Goal: Find specific page/section: Find specific page/section

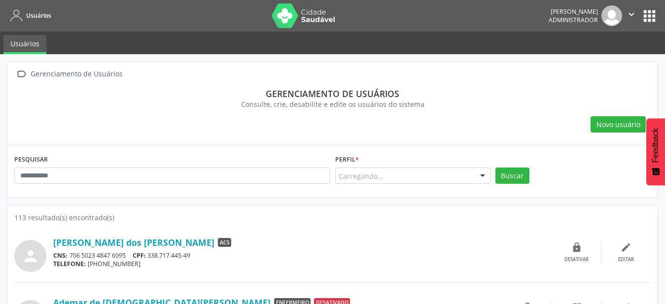
click at [438, 170] on div "Carregando..." at bounding box center [412, 176] width 155 height 17
click at [470, 176] on input "text" at bounding box center [405, 176] width 132 height 10
click at [479, 179] on div at bounding box center [482, 176] width 15 height 17
click at [481, 178] on div at bounding box center [482, 176] width 15 height 17
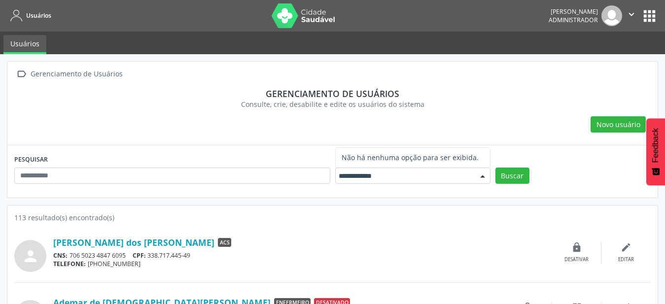
click at [481, 178] on div at bounding box center [482, 176] width 15 height 17
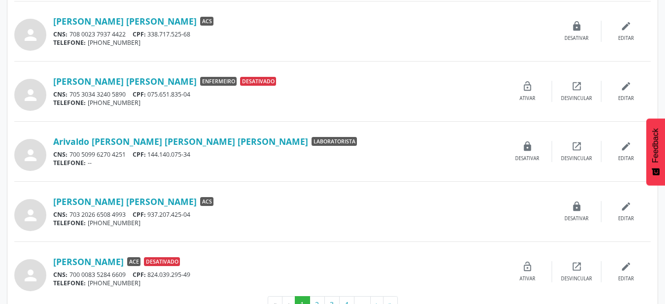
scroll to position [853, 0]
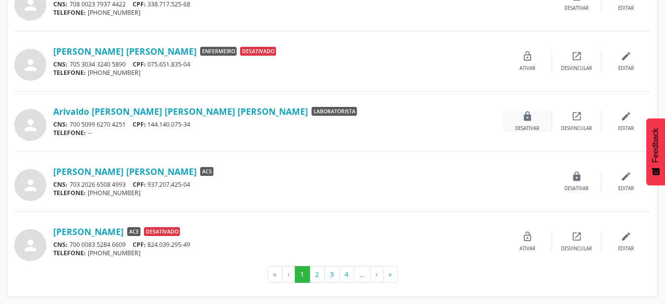
click at [533, 120] on icon "lock" at bounding box center [527, 116] width 11 height 11
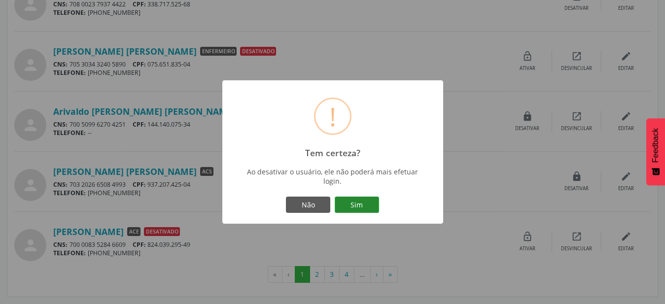
click at [363, 207] on button "Sim" at bounding box center [357, 205] width 44 height 17
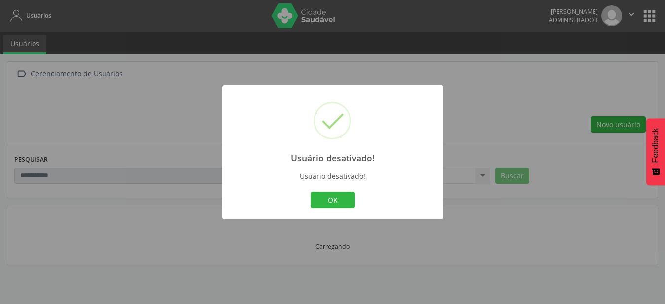
scroll to position [0, 0]
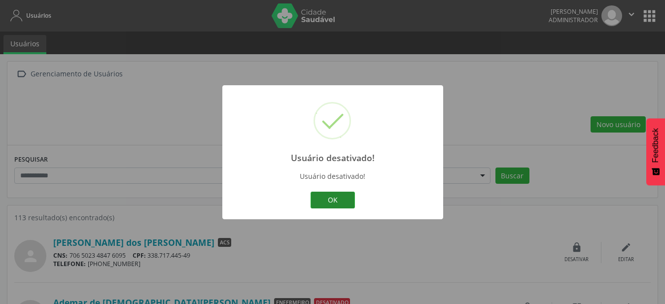
click at [336, 204] on button "OK" at bounding box center [333, 200] width 44 height 17
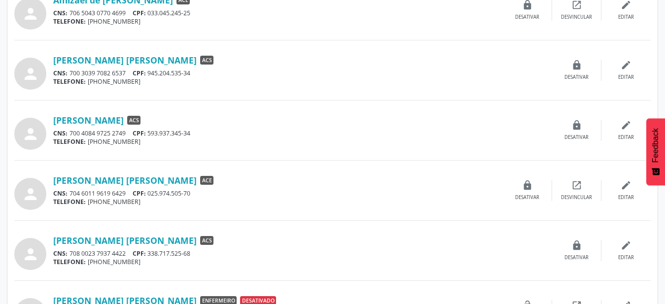
scroll to position [853, 0]
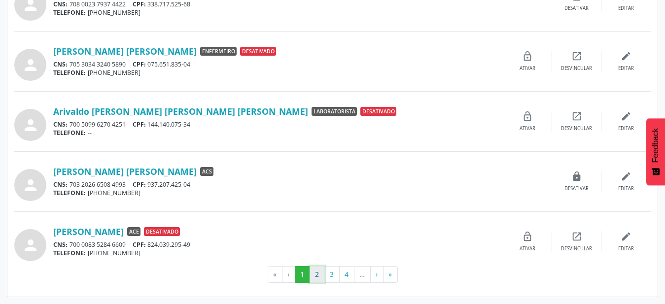
click at [323, 277] on button "2" at bounding box center [317, 274] width 15 height 17
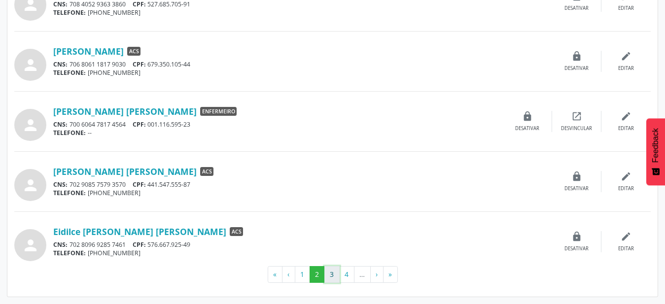
click at [336, 279] on button "3" at bounding box center [332, 274] width 15 height 17
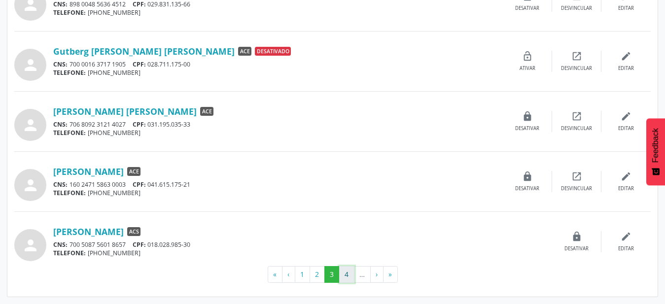
click at [350, 280] on button "4" at bounding box center [346, 274] width 15 height 17
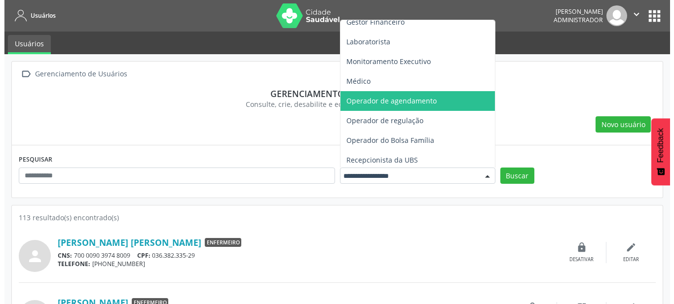
scroll to position [306, 0]
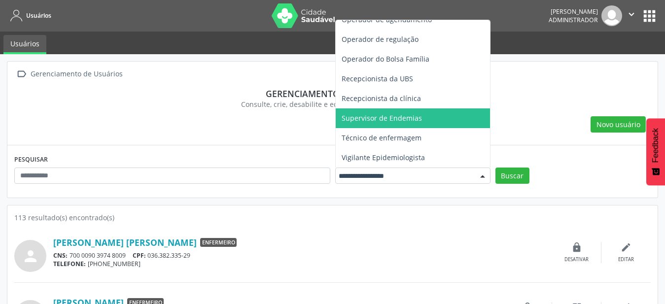
click at [432, 121] on span "Supervisor de Endemias" at bounding box center [413, 119] width 154 height 20
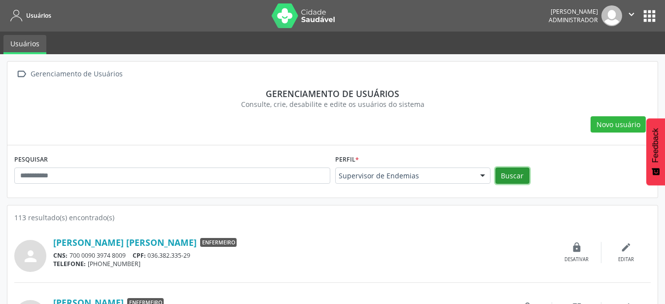
click at [508, 180] on button "Buscar" at bounding box center [513, 176] width 34 height 17
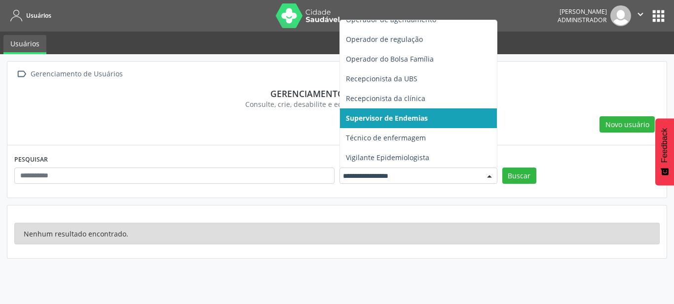
click at [489, 178] on div at bounding box center [489, 176] width 15 height 17
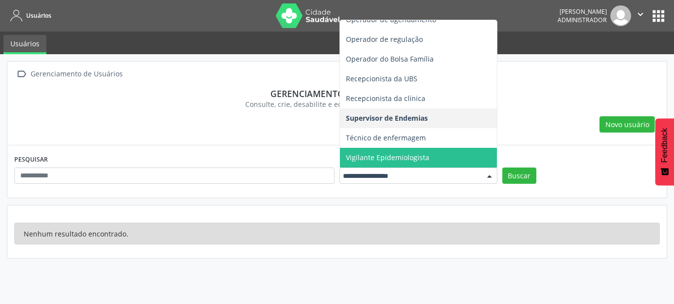
click at [451, 152] on span "Vigilante Epidemiologista" at bounding box center [418, 158] width 157 height 20
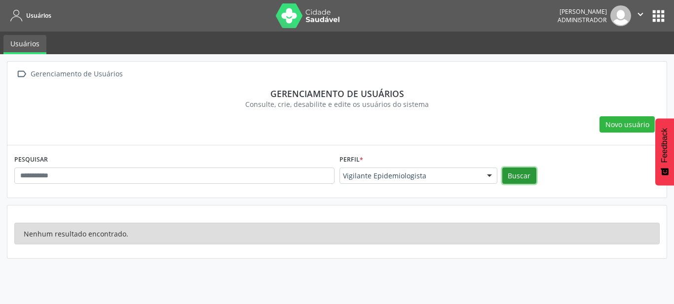
click at [518, 177] on button "Buscar" at bounding box center [519, 176] width 34 height 17
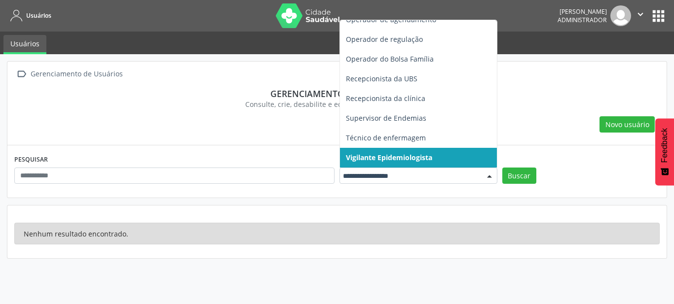
click at [480, 181] on div at bounding box center [418, 176] width 158 height 17
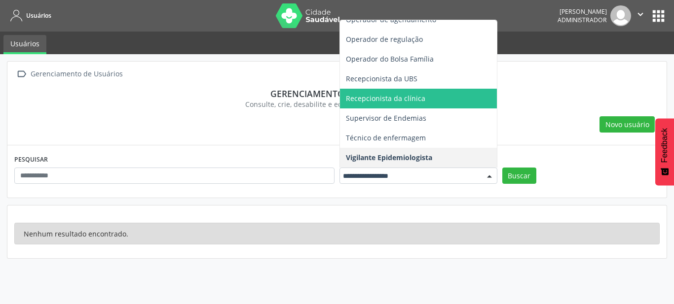
click at [468, 99] on span "Recepcionista da clínica" at bounding box center [418, 99] width 157 height 20
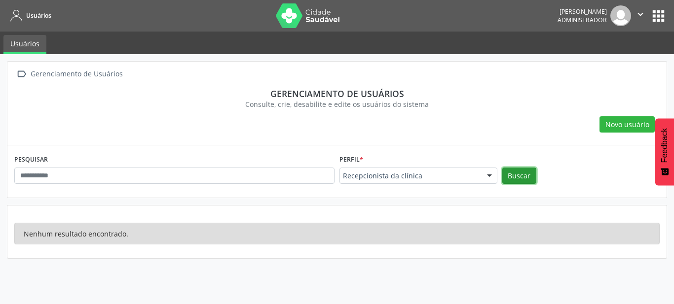
click at [521, 180] on button "Buscar" at bounding box center [519, 176] width 34 height 17
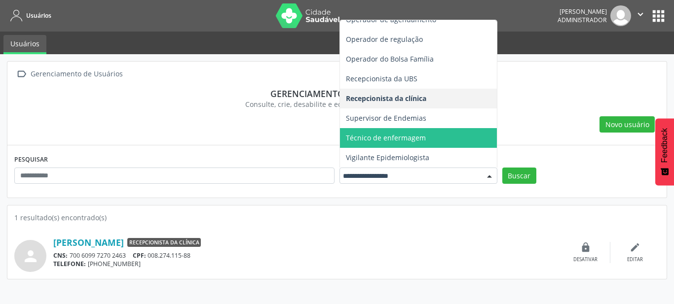
click at [483, 177] on div at bounding box center [489, 176] width 15 height 17
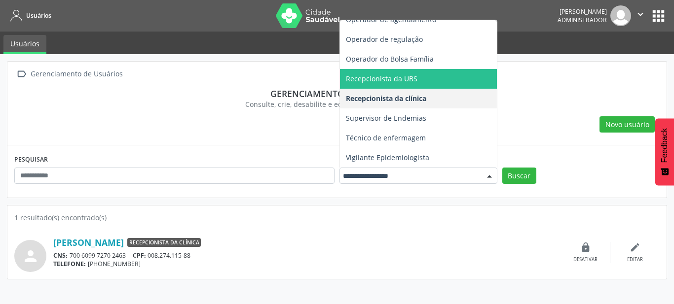
click at [465, 84] on span "Recepcionista da UBS" at bounding box center [418, 79] width 157 height 20
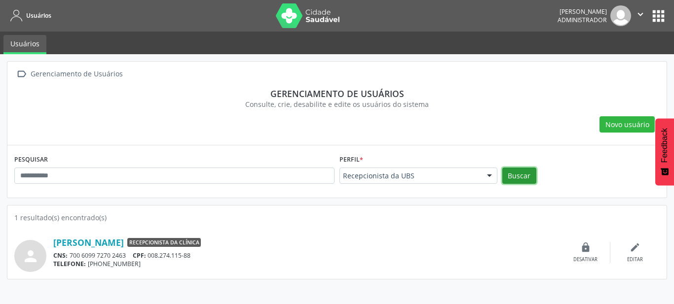
click at [523, 175] on button "Buscar" at bounding box center [519, 176] width 34 height 17
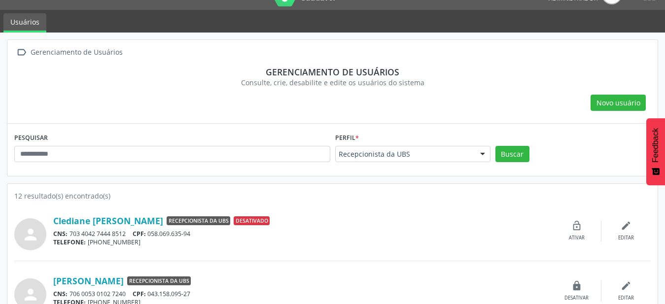
scroll to position [0, 0]
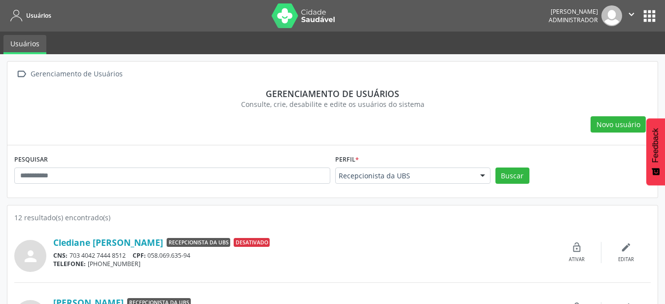
click at [479, 175] on div at bounding box center [482, 176] width 15 height 17
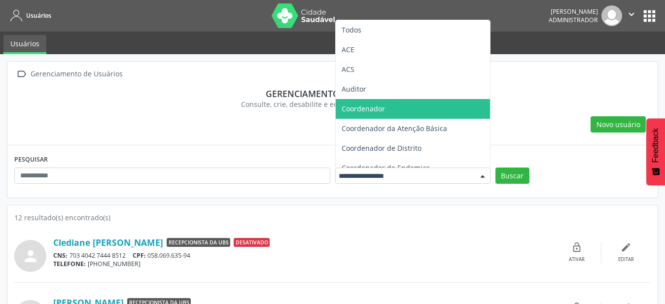
click at [554, 117] on div "Novo usuário" at bounding box center [332, 124] width 637 height 17
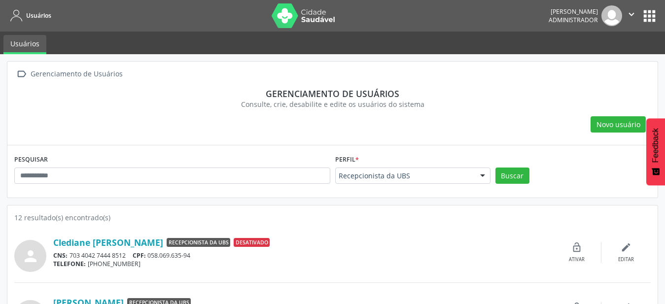
click at [525, 190] on div "Buscar" at bounding box center [573, 180] width 160 height 24
click at [475, 173] on div "Recepcionista da UBS Todos ACE ACS Auditor Coordenador Coordenador da Atenção B…" at bounding box center [412, 176] width 155 height 17
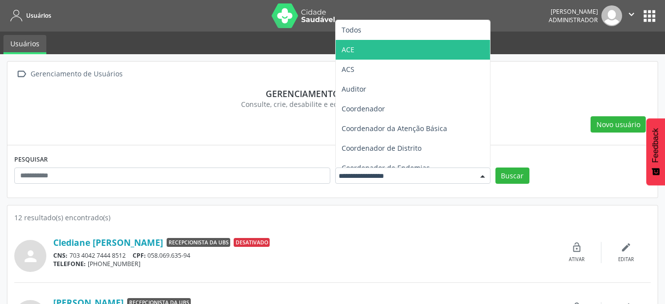
click at [415, 53] on span "ACE" at bounding box center [413, 50] width 154 height 20
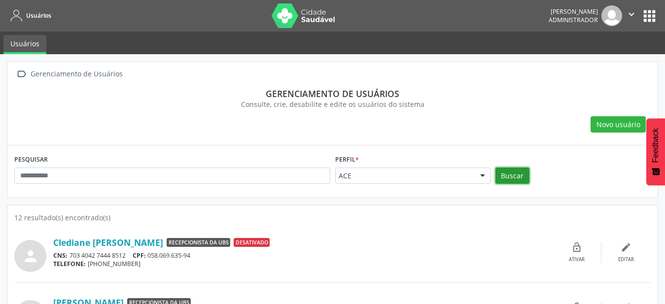
click at [518, 174] on button "Buscar" at bounding box center [513, 176] width 34 height 17
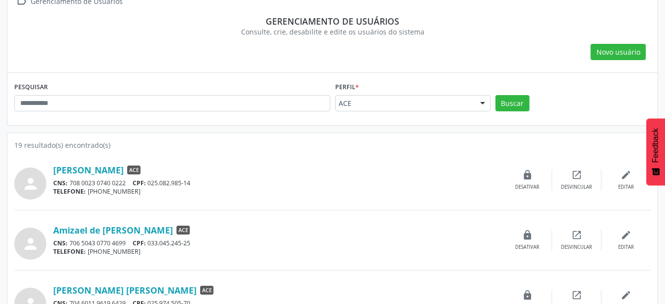
scroll to position [101, 0]
